Goal: Task Accomplishment & Management: Manage account settings

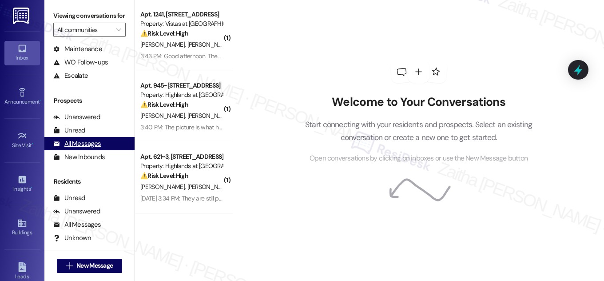
scroll to position [117, 0]
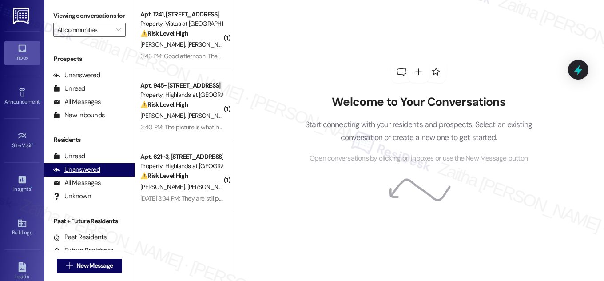
click at [90, 174] on div "Unanswered" at bounding box center [76, 169] width 47 height 9
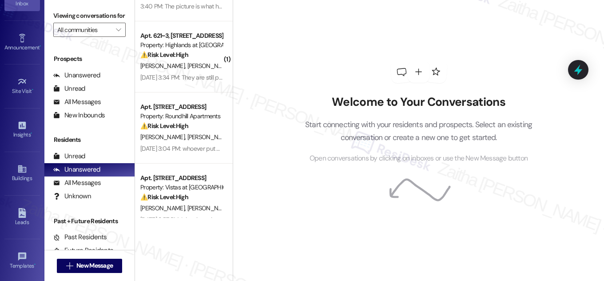
scroll to position [139, 0]
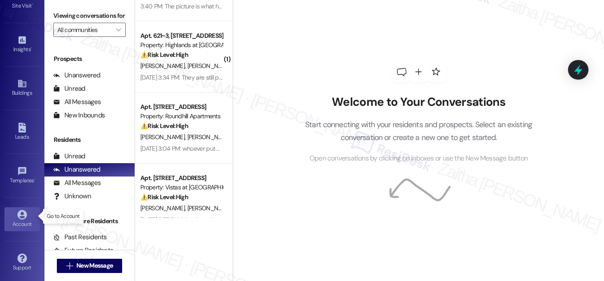
click at [21, 219] on div "Account" at bounding box center [22, 223] width 44 height 9
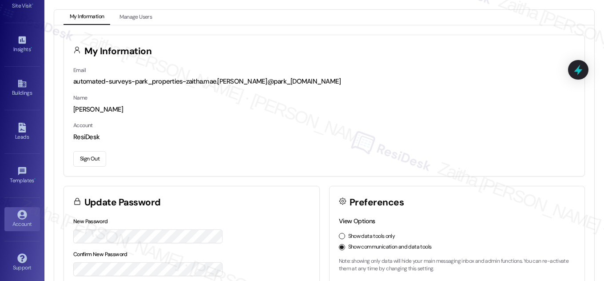
click at [90, 164] on button "Sign Out" at bounding box center [89, 159] width 33 height 16
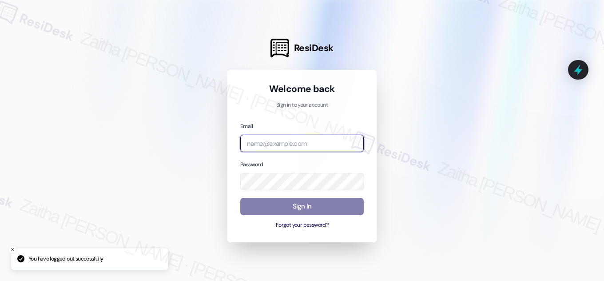
click at [288, 145] on input "email" at bounding box center [301, 143] width 123 height 17
type input "automated-surveys-meridian_management-zaitha.mae.[PERSON_NAME]@meridian_[DOMAIN…"
